Goal: Information Seeking & Learning: Learn about a topic

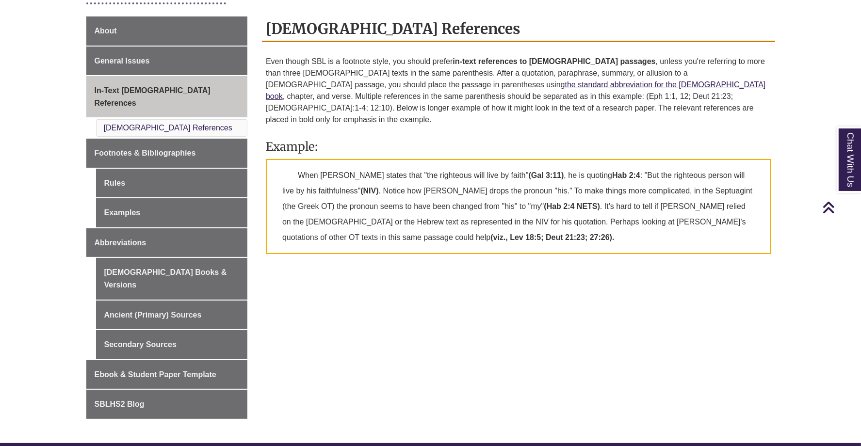
scroll to position [255, 0]
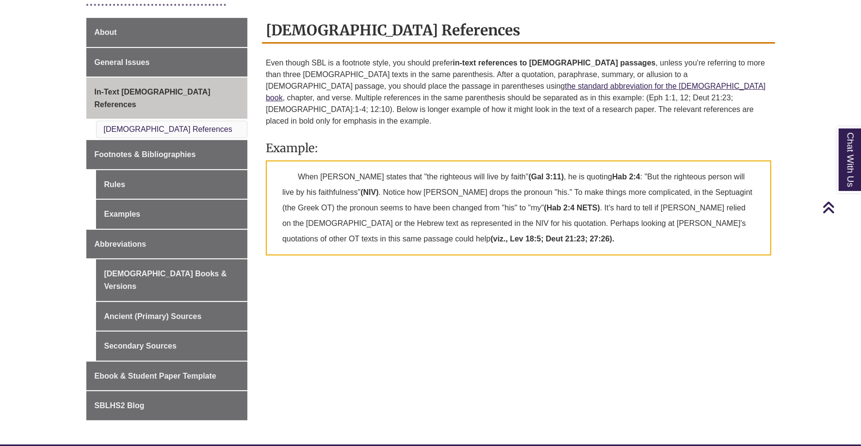
drag, startPoint x: 0, startPoint y: 0, endPoint x: 858, endPoint y: 198, distance: 880.8
click at [858, 198] on html "Skip to Main Content Library Hours: 1:00pm – 9:00pm Research Desk: – My Account…" at bounding box center [430, 252] width 861 height 1014
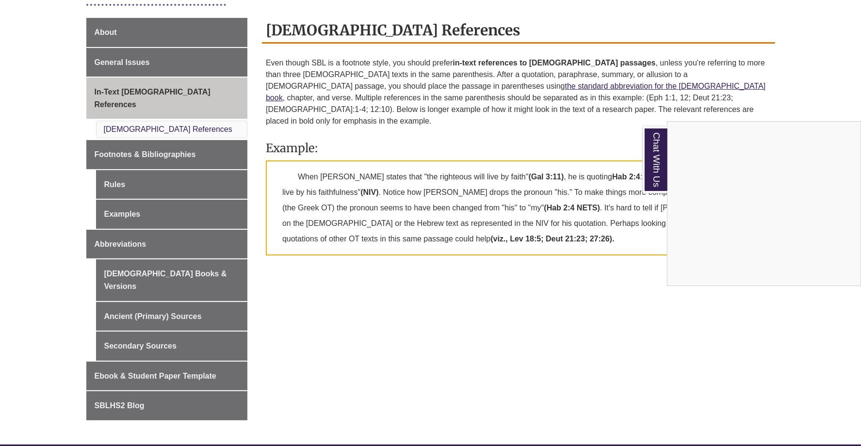
drag, startPoint x: 123, startPoint y: 204, endPoint x: 117, endPoint y: 190, distance: 15.2
click at [117, 190] on div "Chat With Us" at bounding box center [430, 223] width 861 height 446
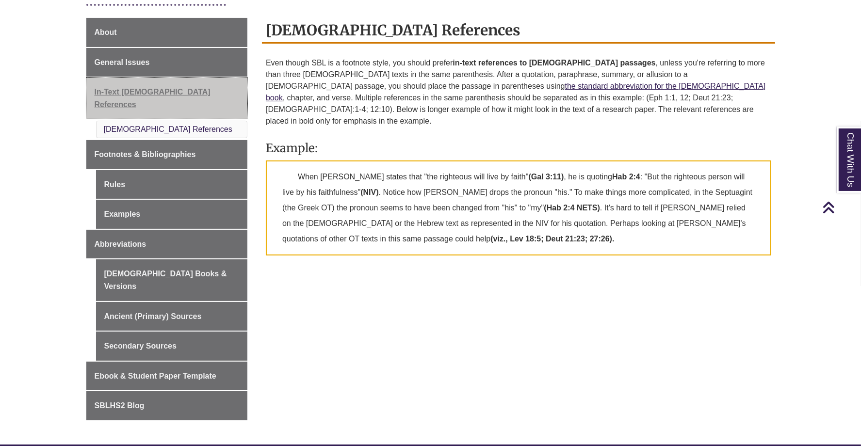
click at [157, 89] on span "In-Text [DEMOGRAPHIC_DATA] References" at bounding box center [153, 98] width 116 height 21
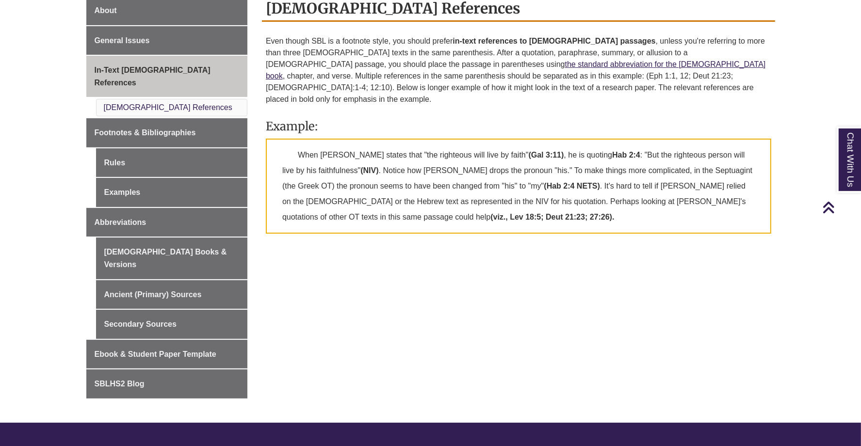
scroll to position [272, 0]
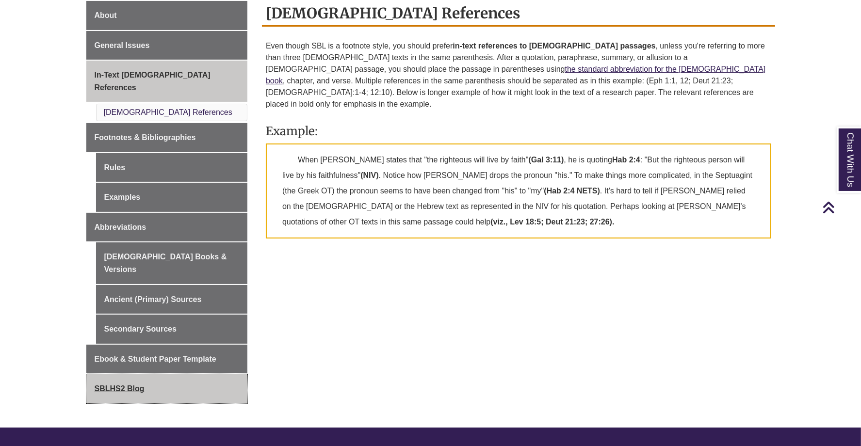
click at [128, 385] on span "SBLHS2 Blog" at bounding box center [120, 389] width 50 height 8
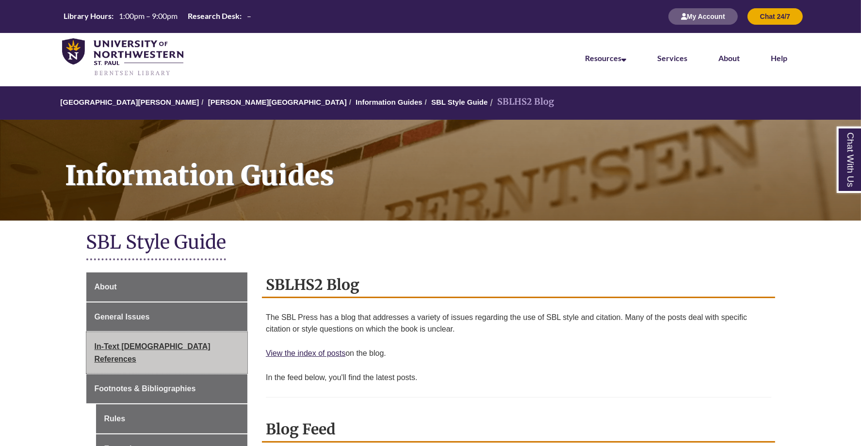
click at [148, 349] on span "In-Text [DEMOGRAPHIC_DATA] References" at bounding box center [153, 352] width 116 height 21
